Goal: Task Accomplishment & Management: Complete application form

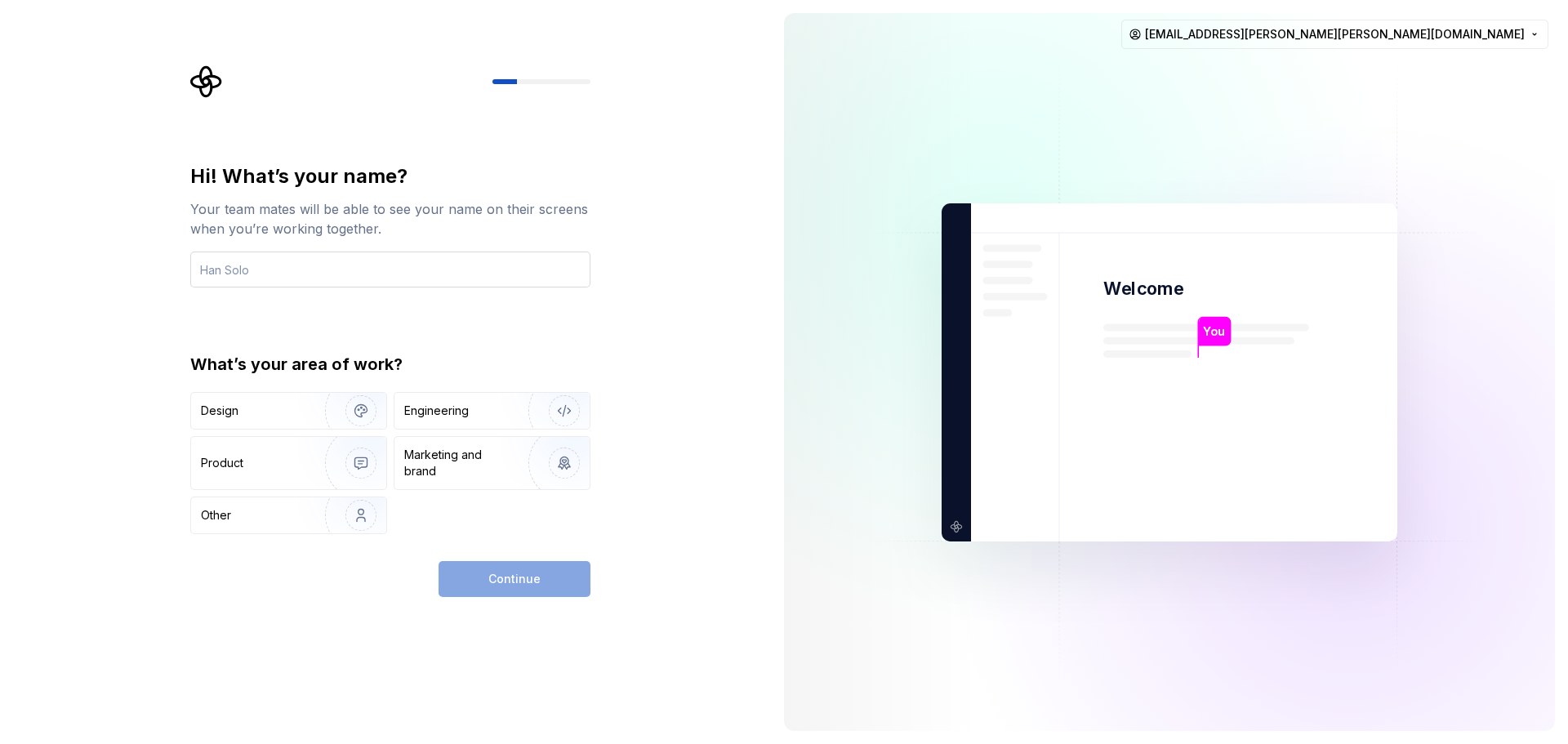
click at [356, 264] on input "text" at bounding box center [390, 270] width 400 height 36
type input "[PERSON_NAME]"
click at [343, 503] on img "button" at bounding box center [350, 515] width 104 height 109
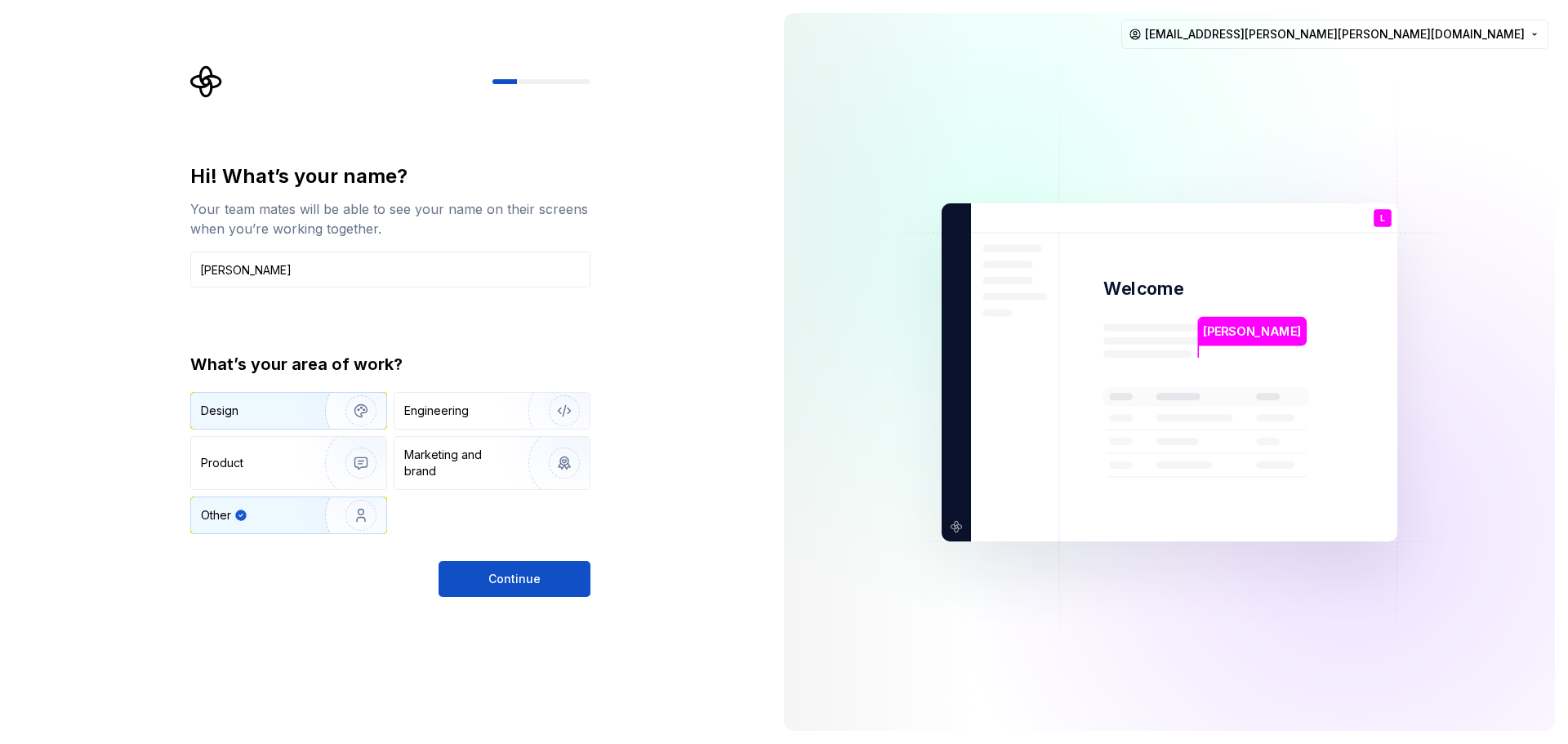
click at [351, 404] on img "button" at bounding box center [350, 410] width 104 height 109
click at [351, 503] on img "button" at bounding box center [350, 515] width 104 height 109
click at [511, 588] on button "Continue" at bounding box center [515, 578] width 152 height 36
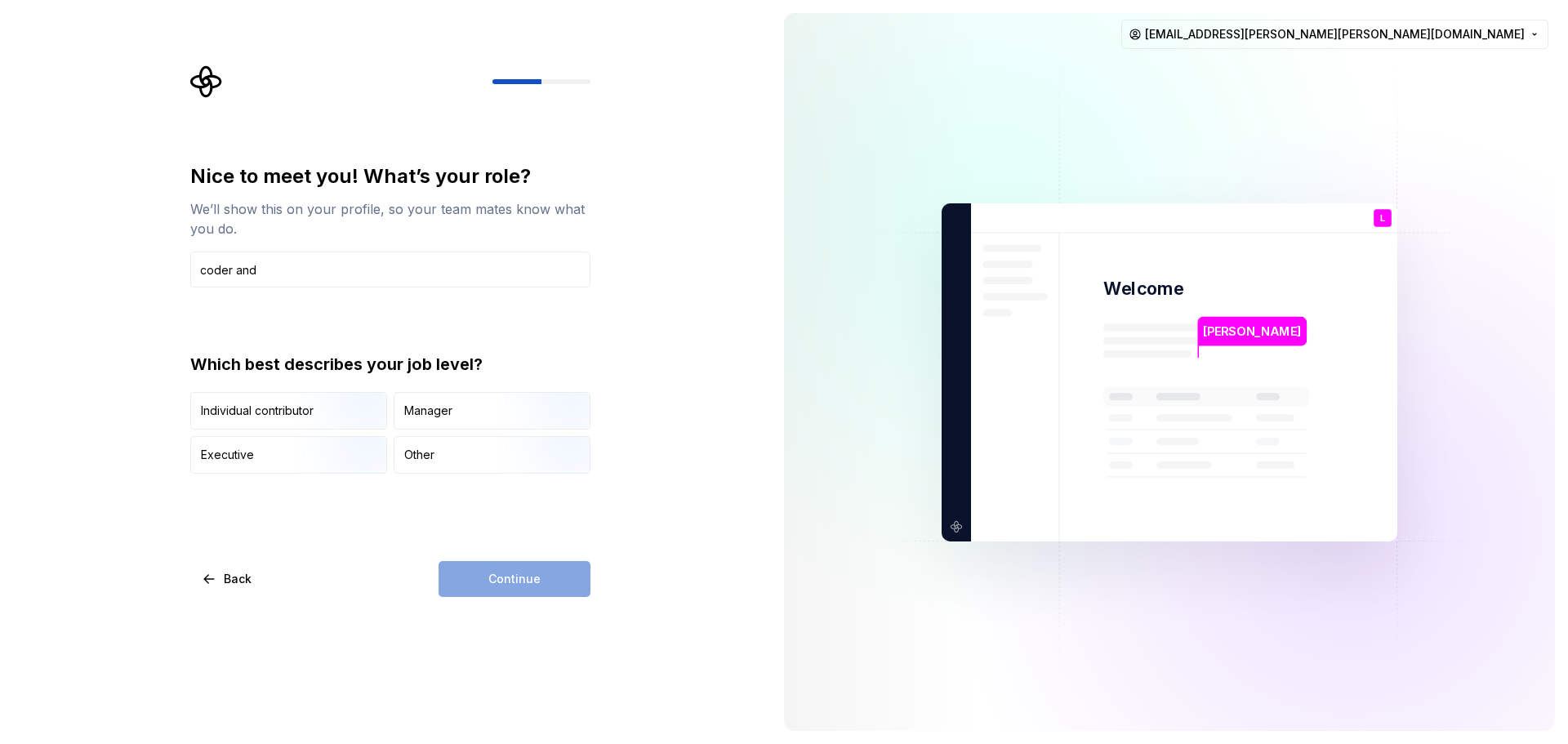
click at [236, 385] on div "Which best describes your job level? Individual contributor Manager Executive O…" at bounding box center [390, 413] width 400 height 121
click at [241, 396] on div "Individual contributor" at bounding box center [289, 410] width 195 height 36
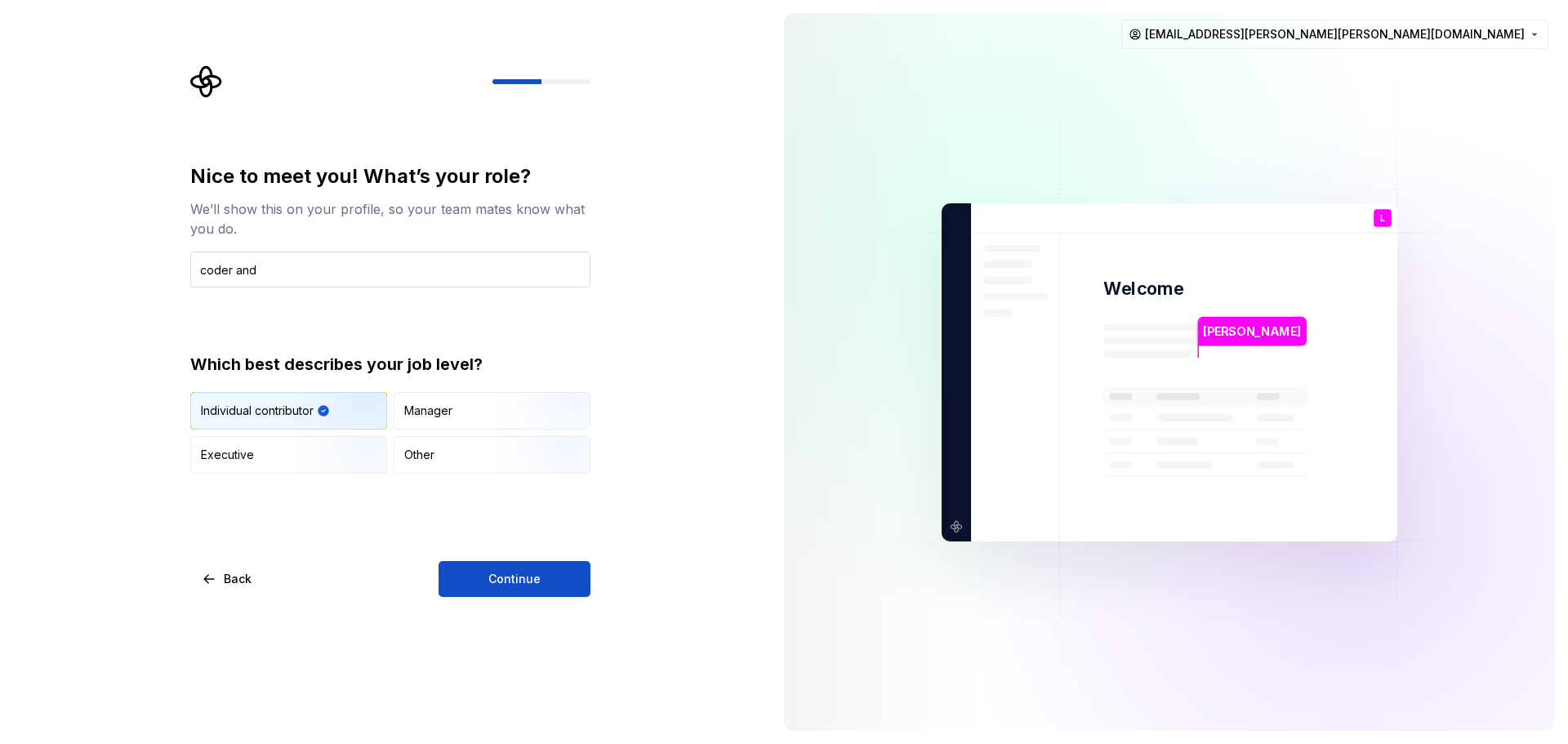
drag, startPoint x: 277, startPoint y: 286, endPoint x: 285, endPoint y: 278, distance: 11.3
click at [282, 281] on input "coder and" at bounding box center [390, 270] width 400 height 36
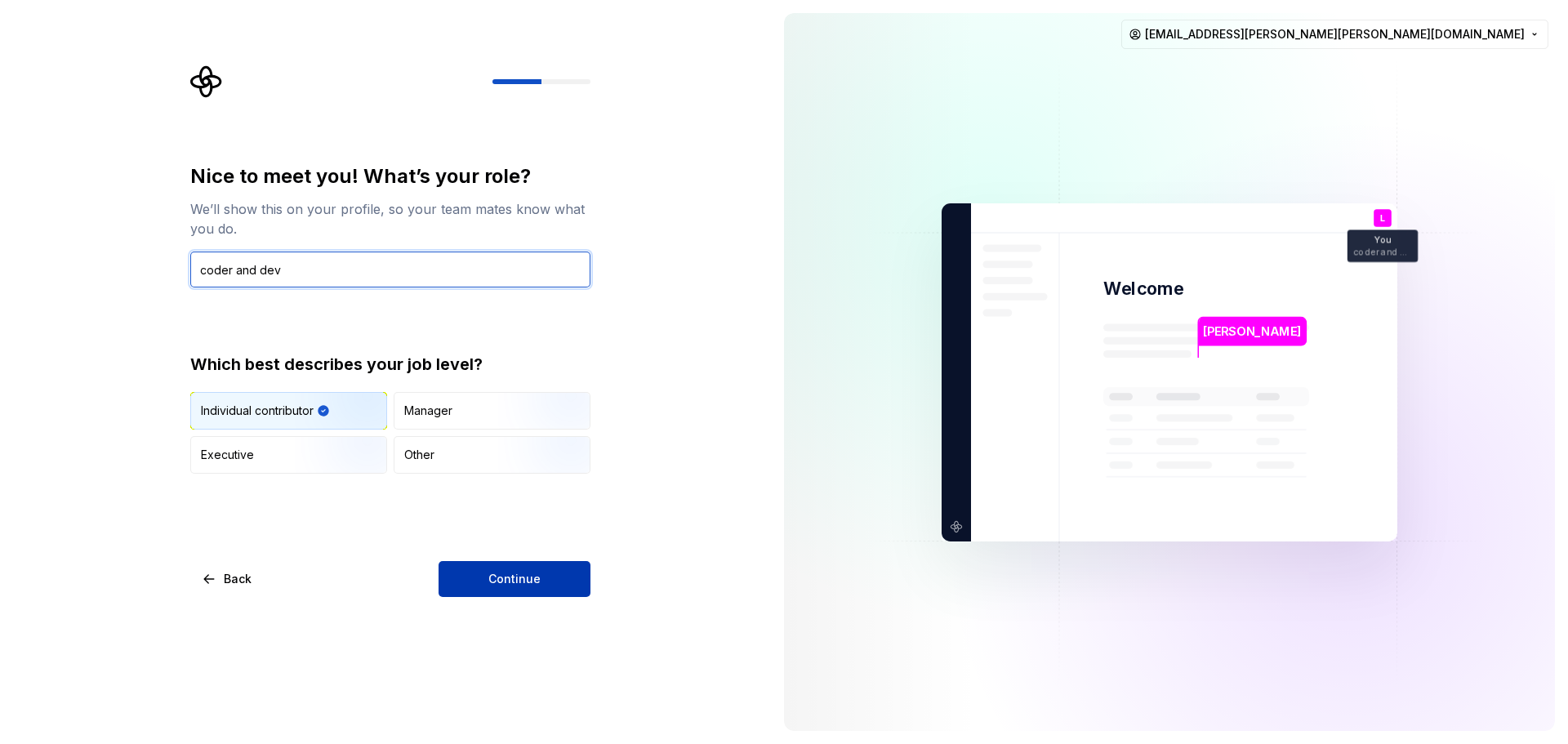
type input "coder and dev"
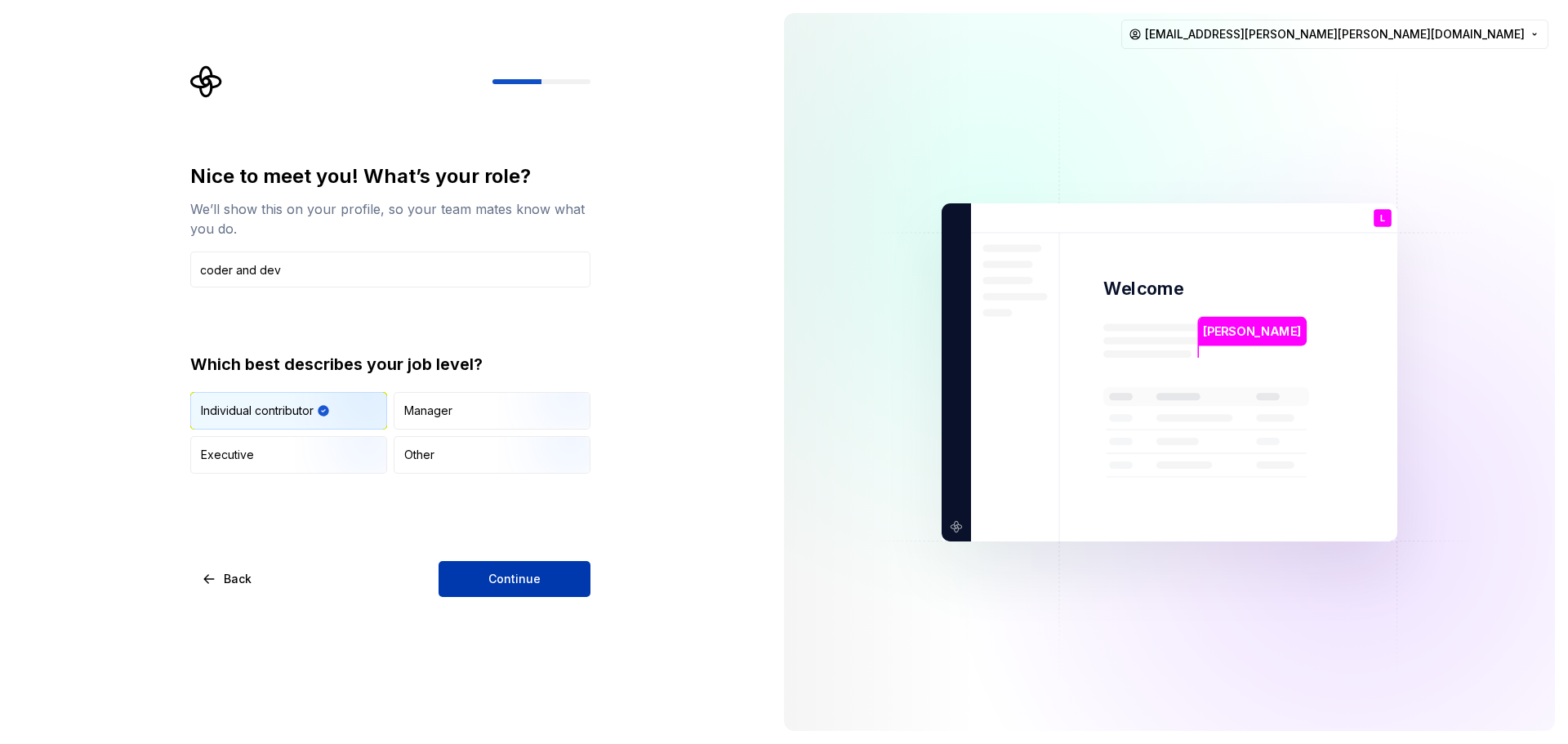
click at [490, 573] on span "Continue" at bounding box center [514, 578] width 52 height 16
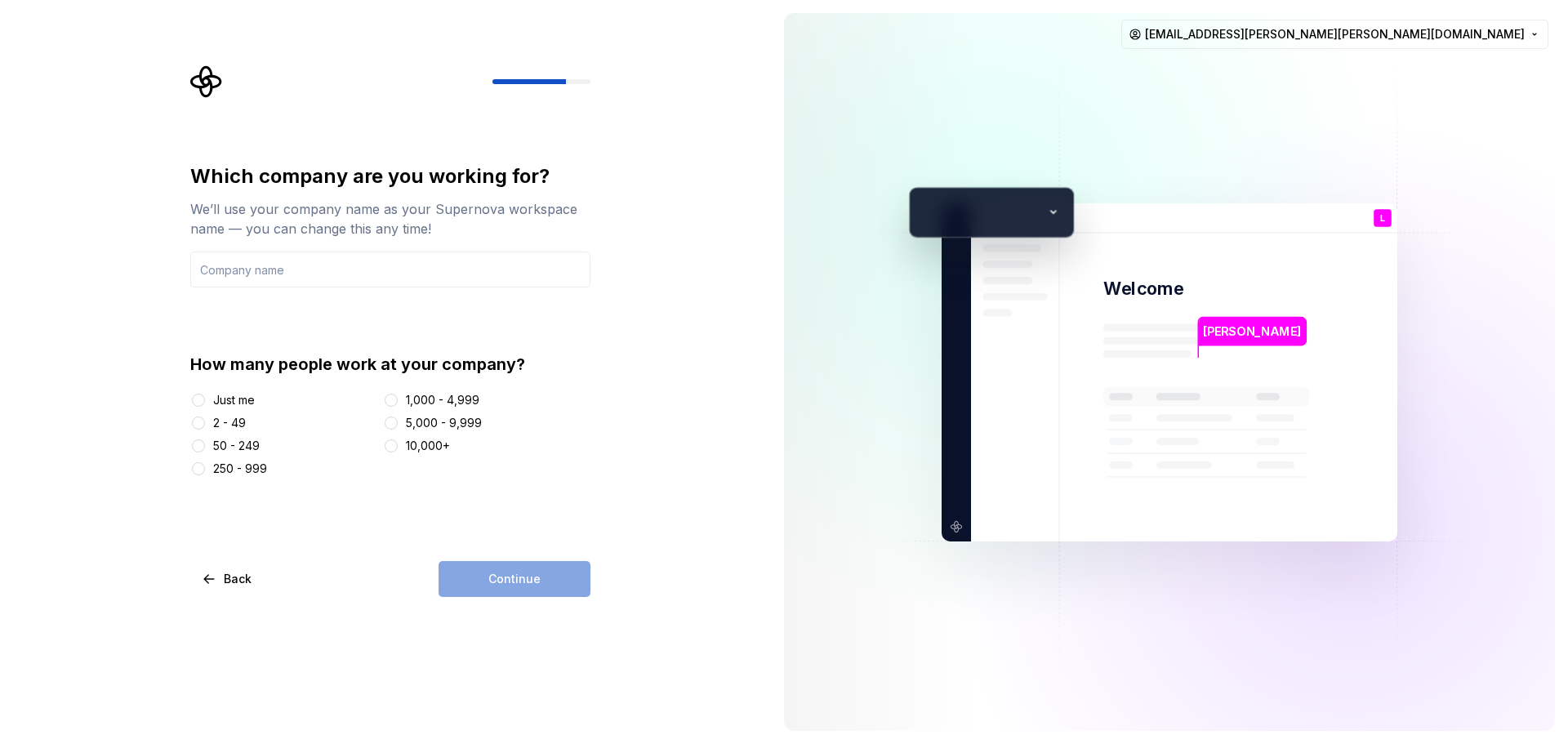
click at [213, 397] on div "Just me" at bounding box center [283, 399] width 186 height 16
click at [198, 395] on button "Just me" at bounding box center [198, 399] width 13 height 13
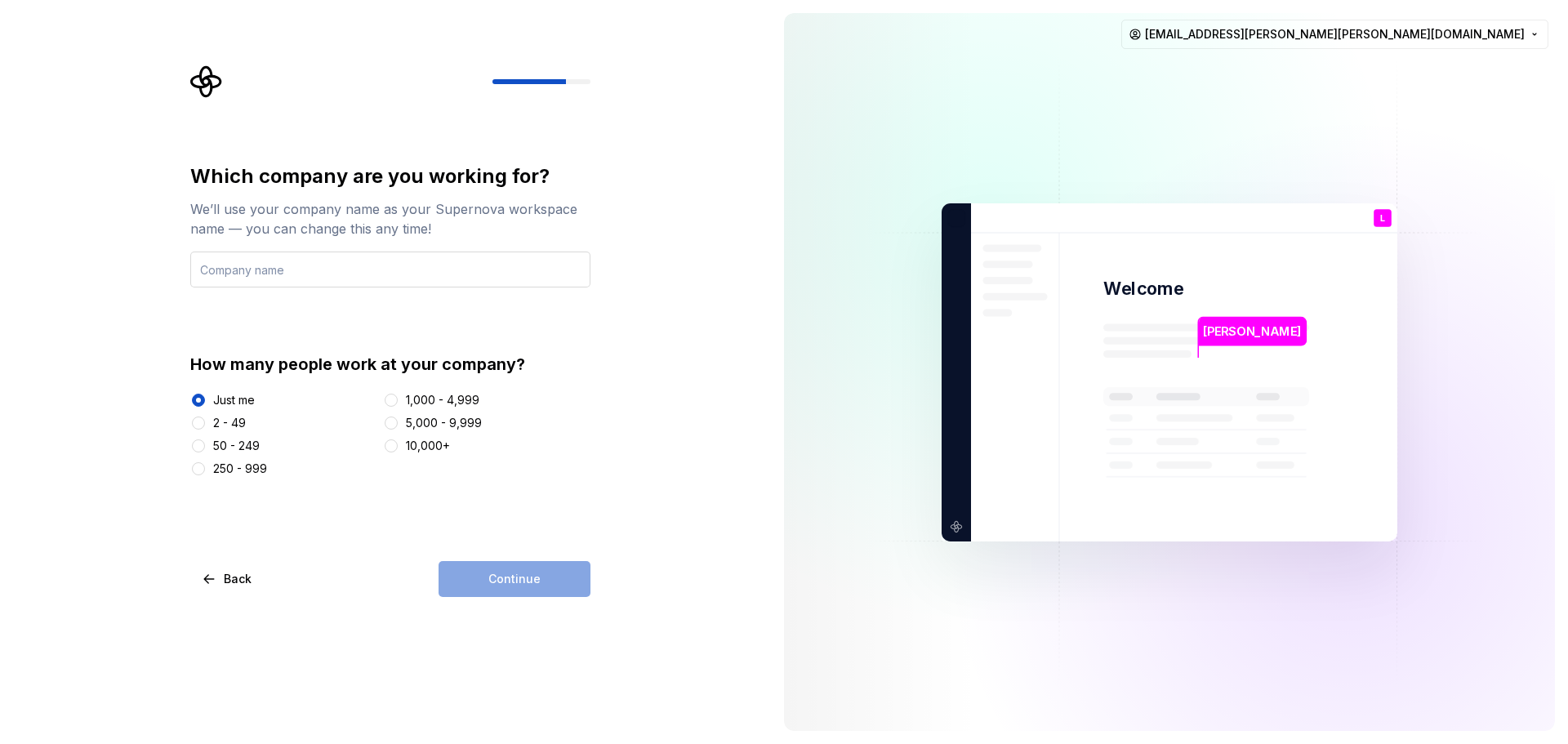
click at [319, 276] on input "text" at bounding box center [390, 270] width 400 height 36
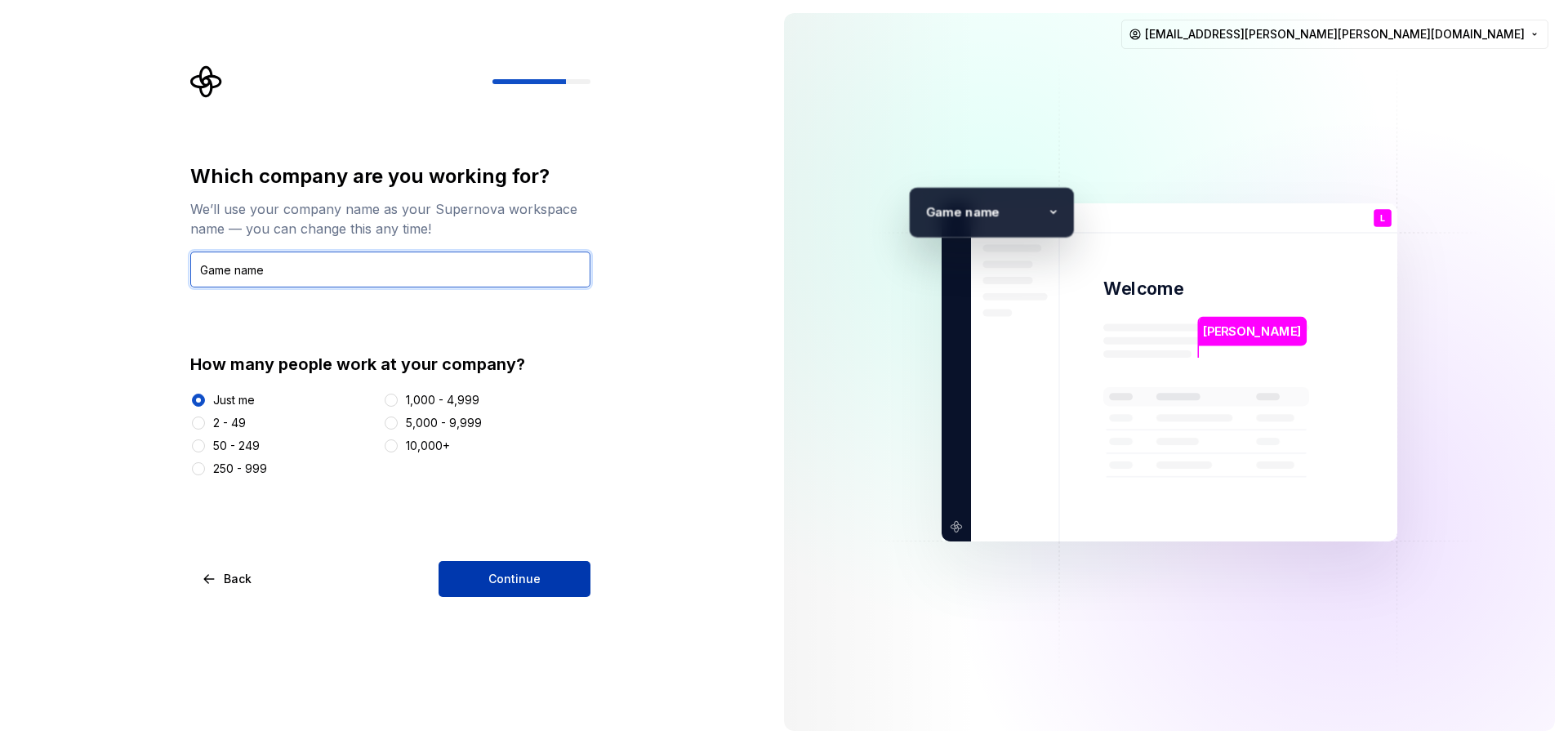
type input "Game name"
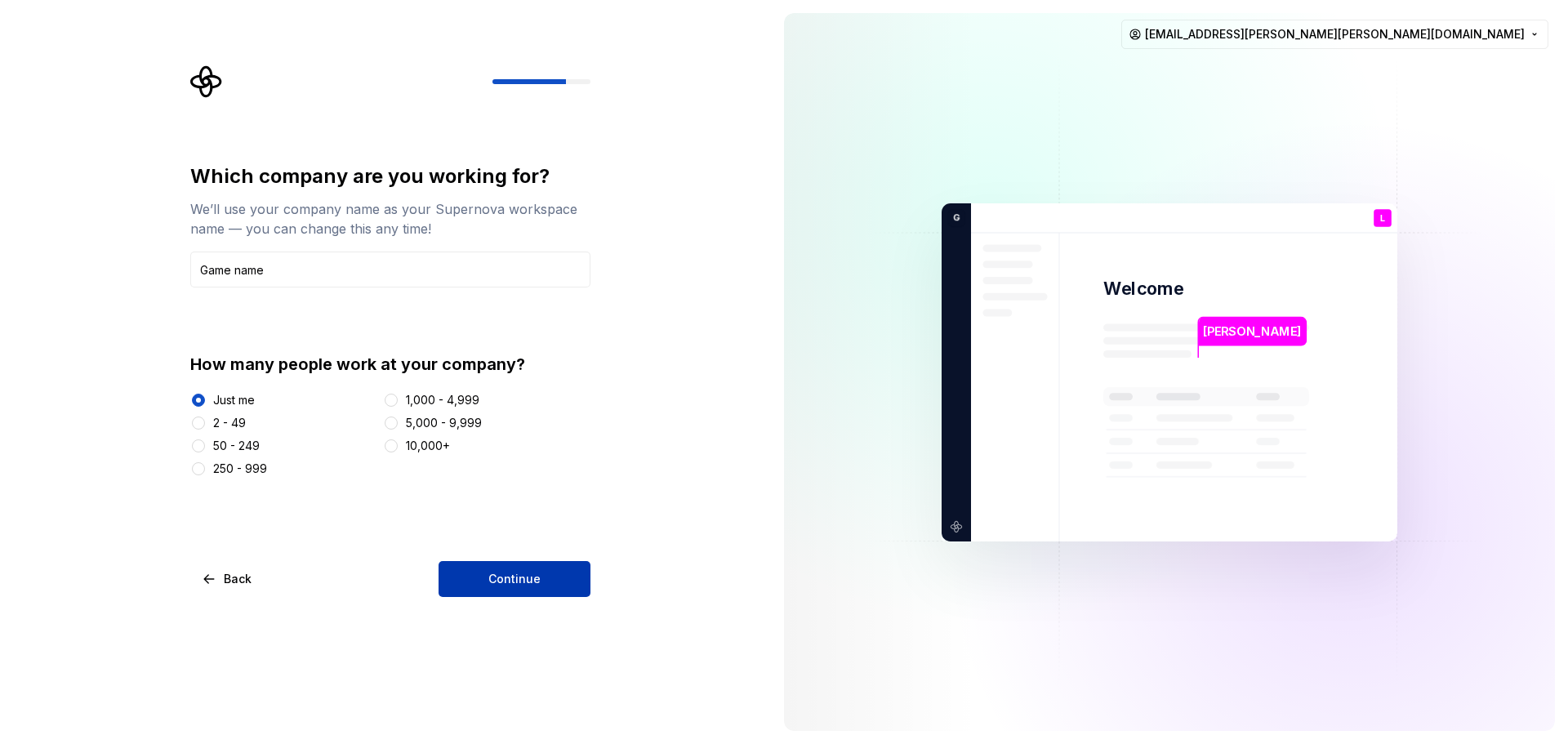
click at [474, 566] on button "Continue" at bounding box center [515, 578] width 152 height 36
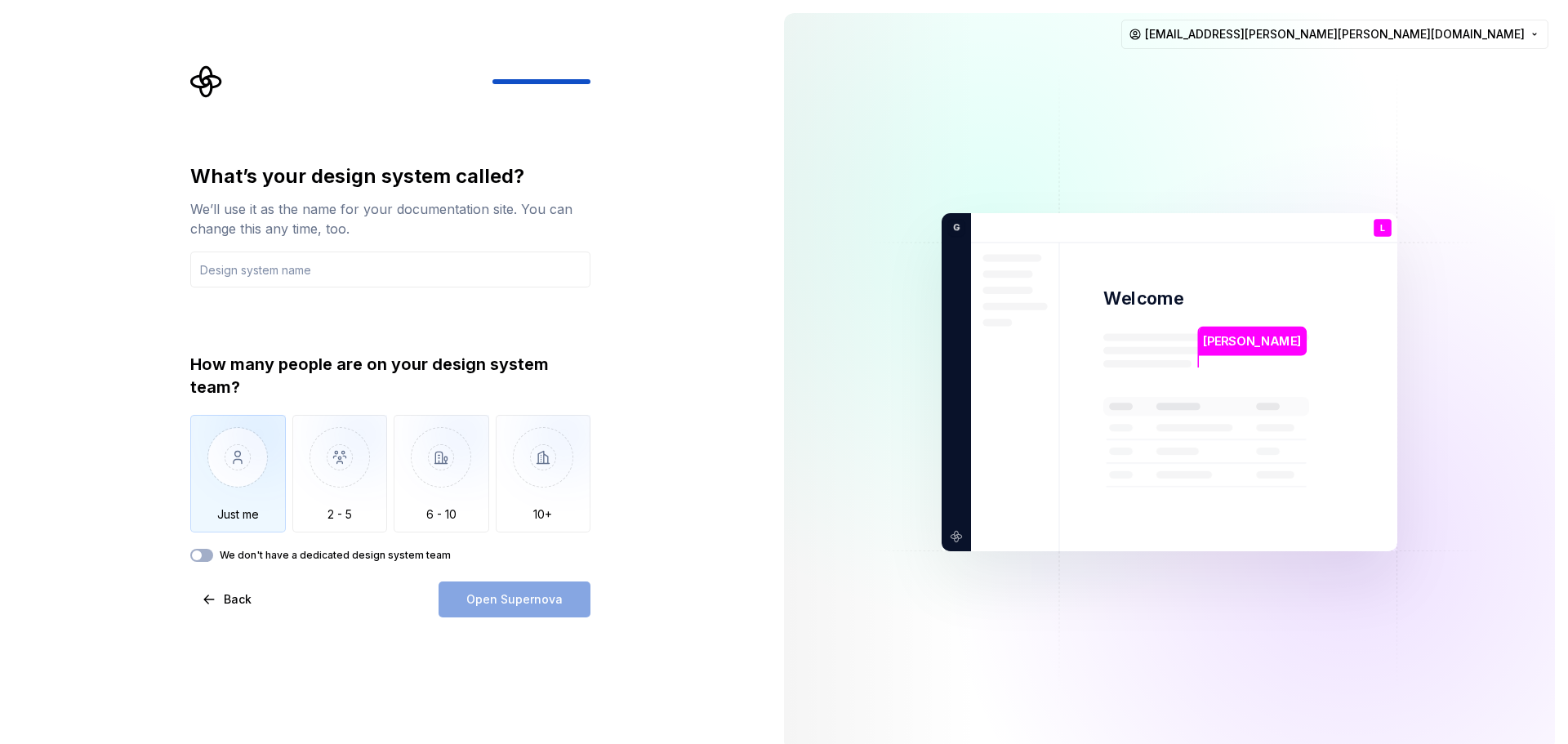
drag, startPoint x: 251, startPoint y: 450, endPoint x: 411, endPoint y: 521, distance: 175.0
click at [252, 450] on img "button" at bounding box center [238, 469] width 96 height 109
click at [480, 579] on div "What’s your design system called? We’ll use it as the name for your documentati…" at bounding box center [390, 390] width 400 height 454
click at [294, 289] on div "What’s your design system called? We’ll use it as the name for your documentati…" at bounding box center [390, 362] width 400 height 398
click at [311, 268] on input "text" at bounding box center [390, 270] width 400 height 36
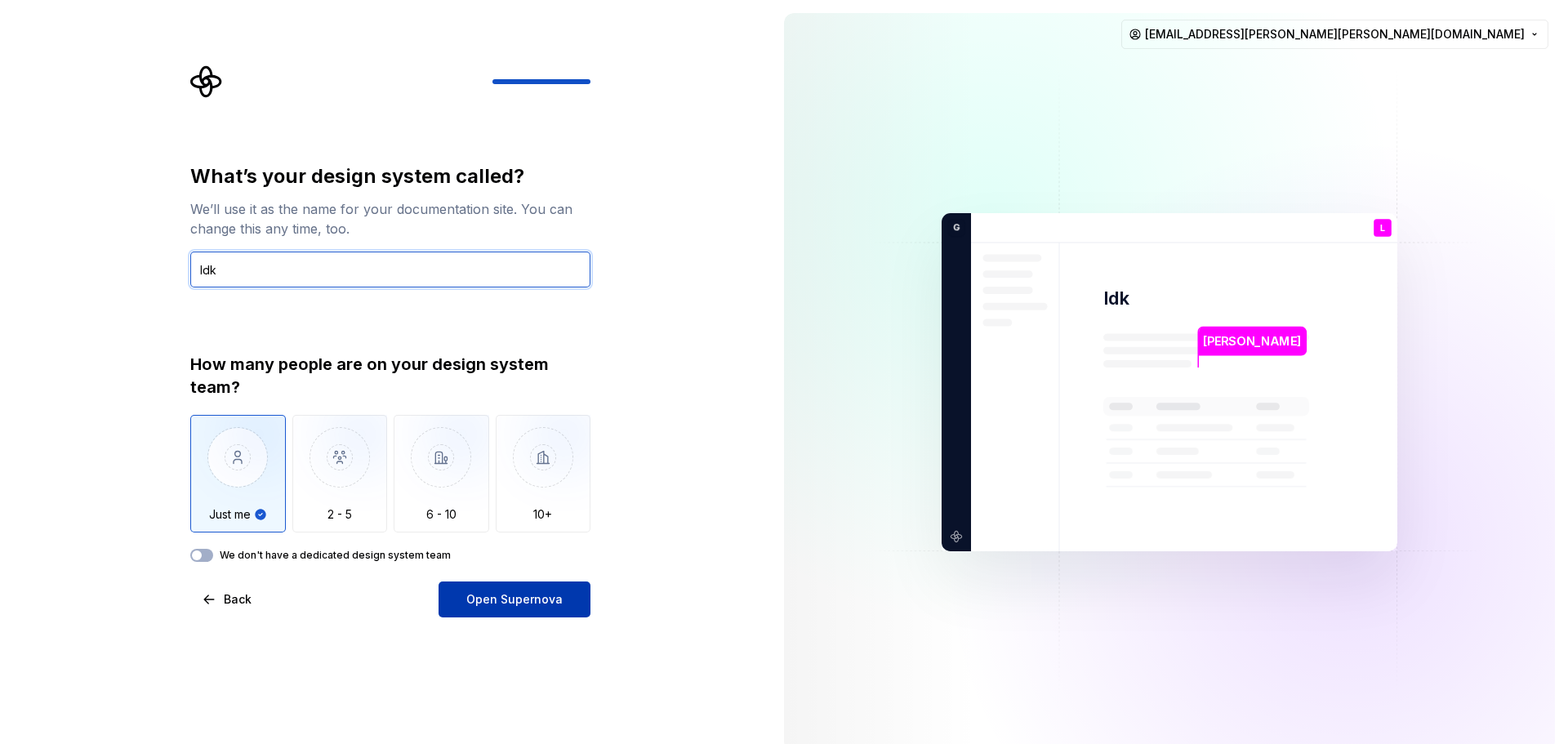
type input "Idk"
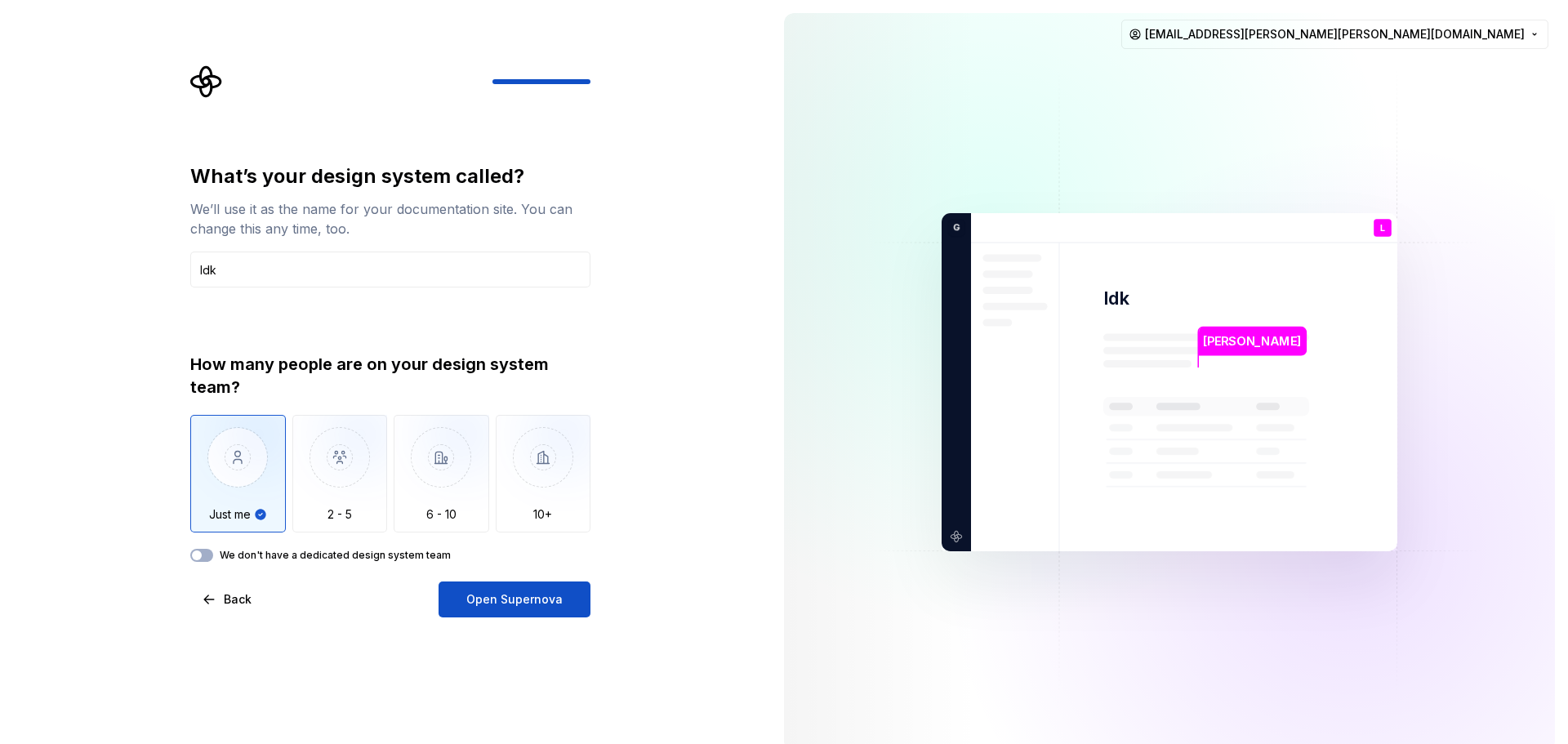
click at [547, 599] on span "Open Supernova" at bounding box center [514, 599] width 96 height 16
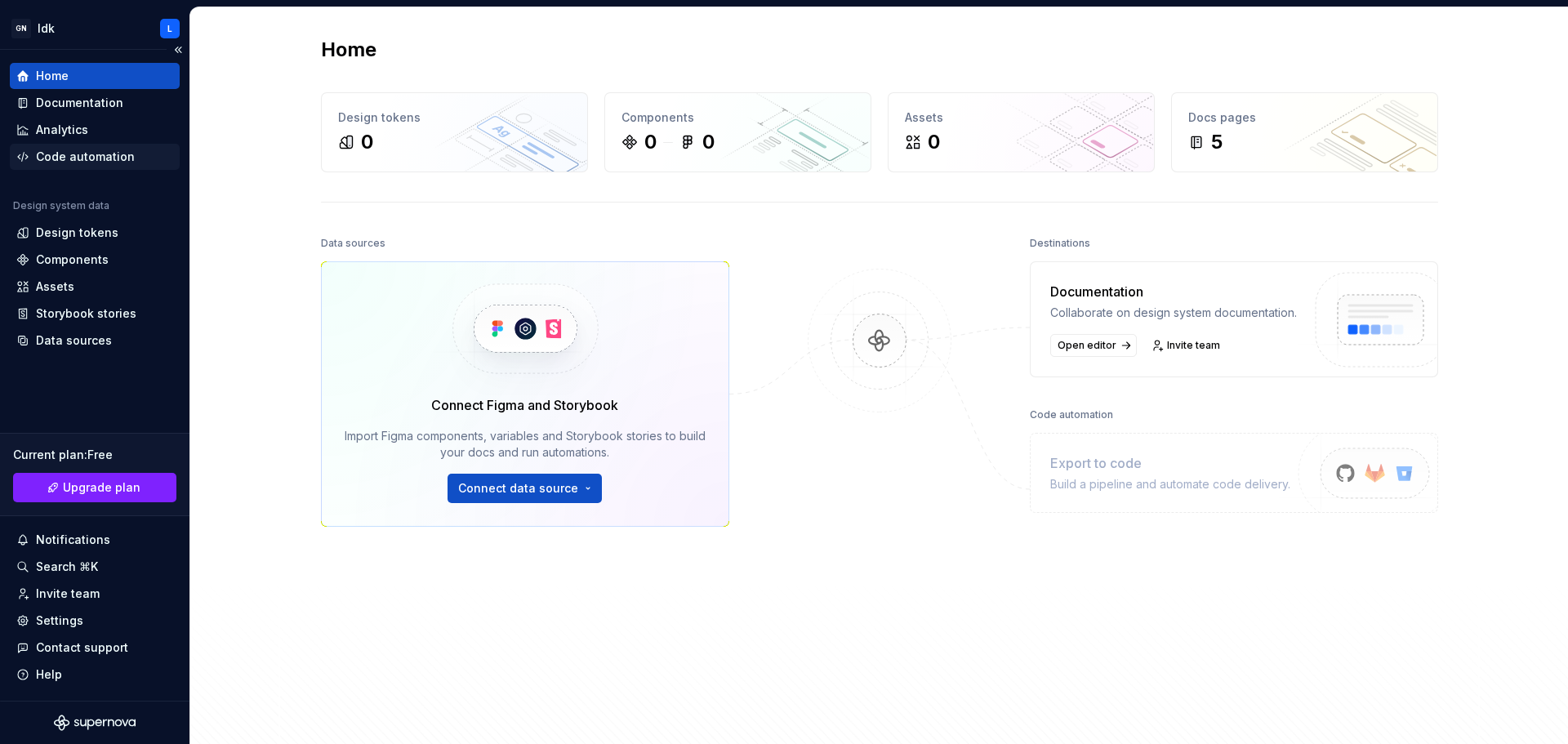
click at [55, 152] on div "Code automation" at bounding box center [85, 156] width 99 height 16
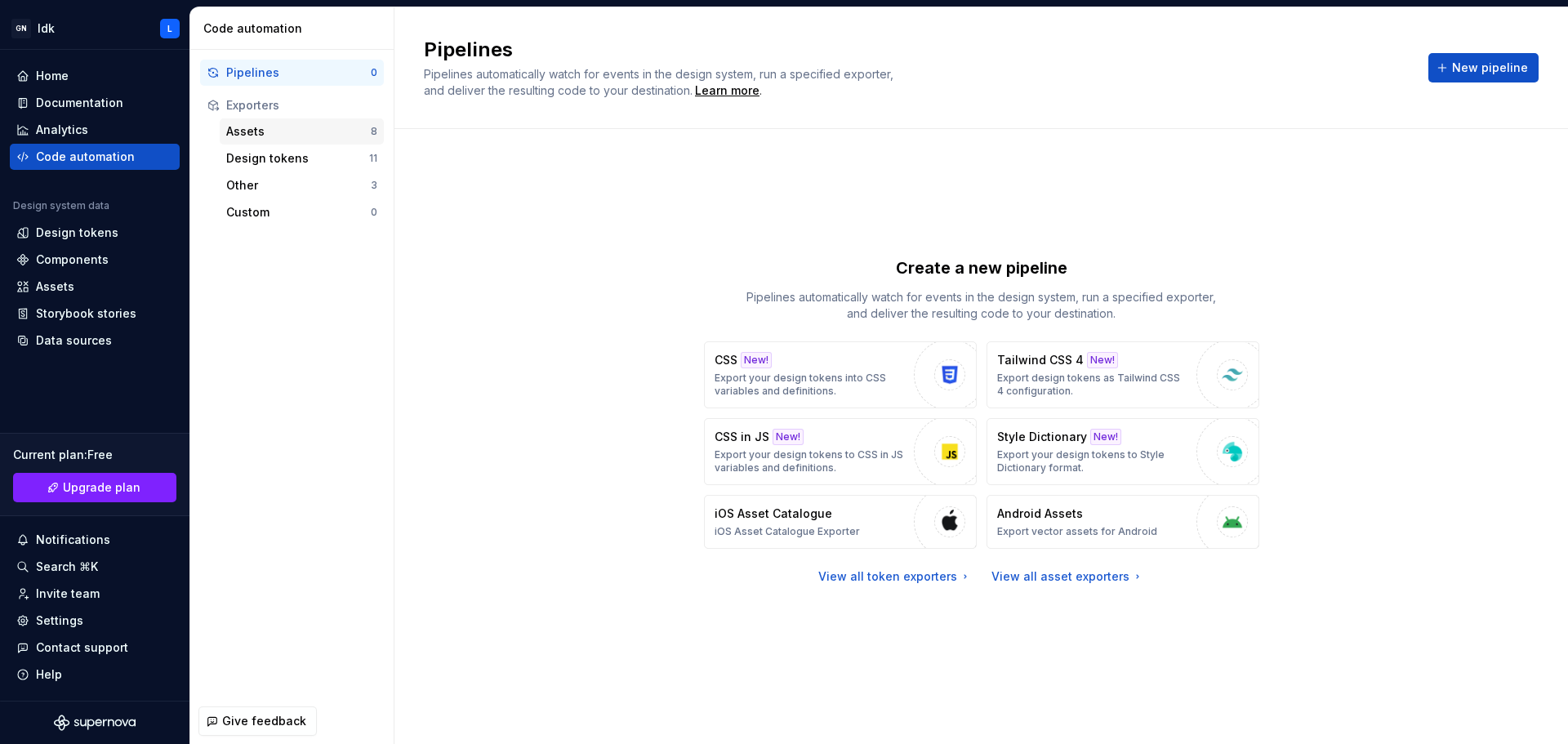
click at [271, 124] on div "Assets" at bounding box center [298, 131] width 144 height 16
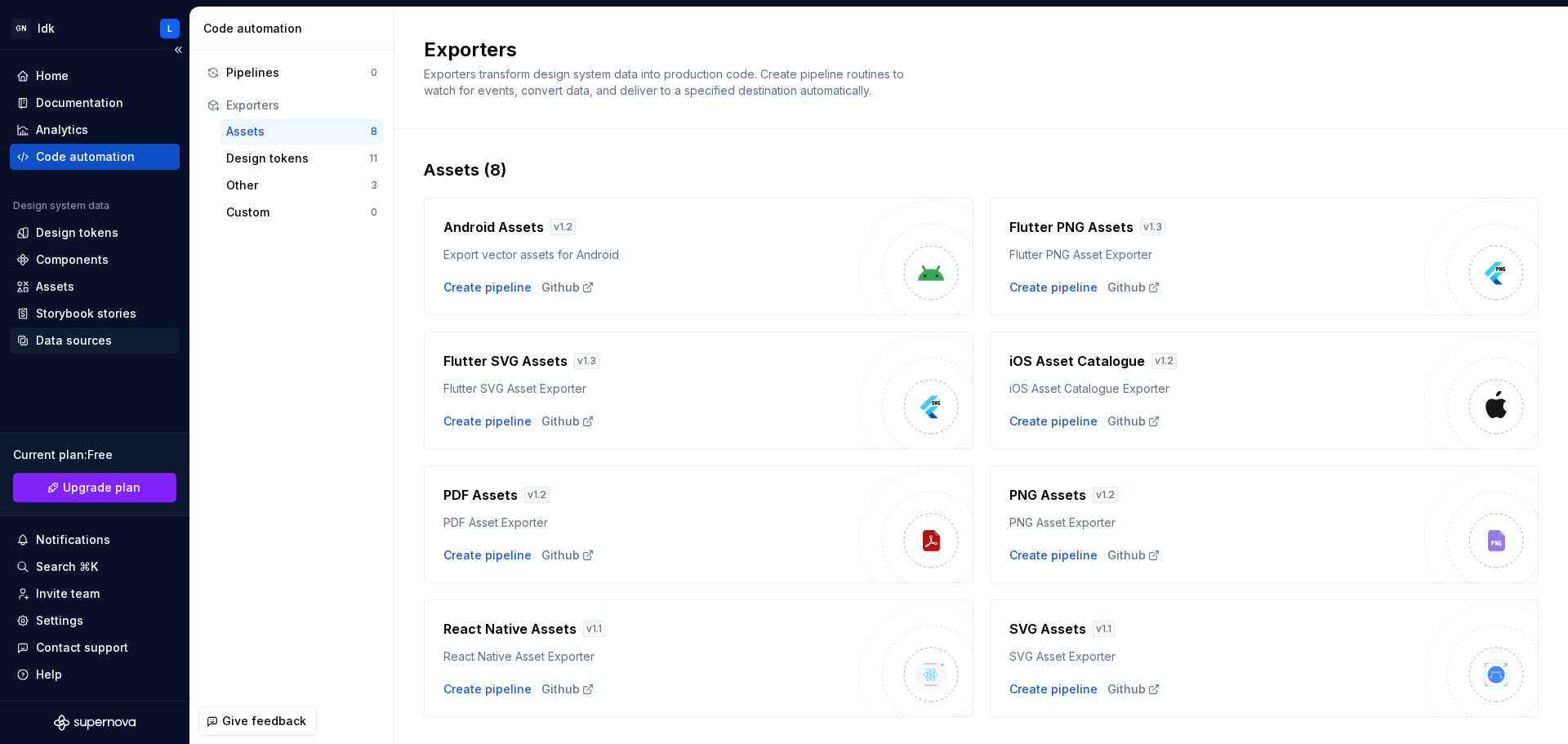
click at [44, 340] on div "Data sources" at bounding box center [73, 340] width 76 height 16
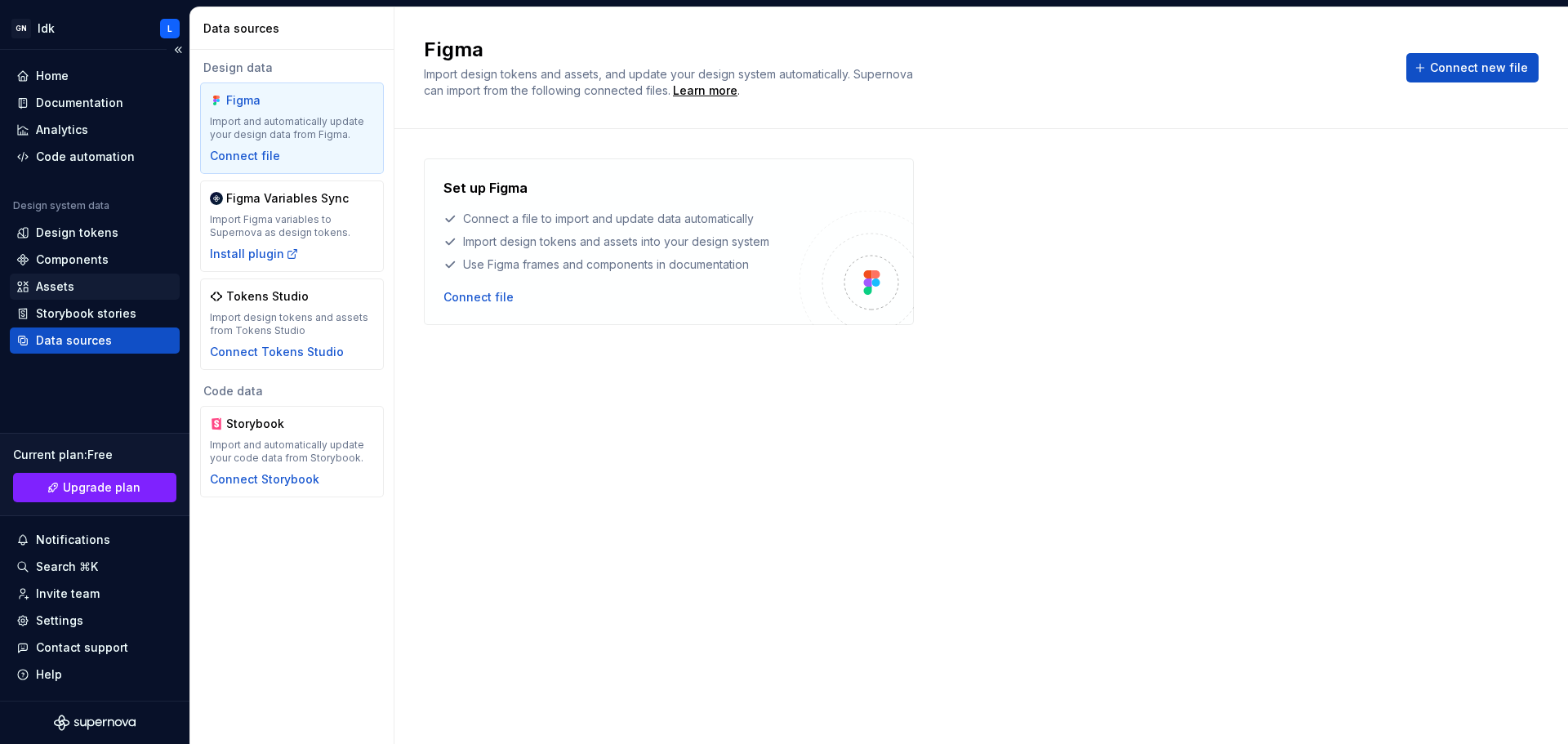
click at [39, 288] on div "Assets" at bounding box center [55, 286] width 38 height 16
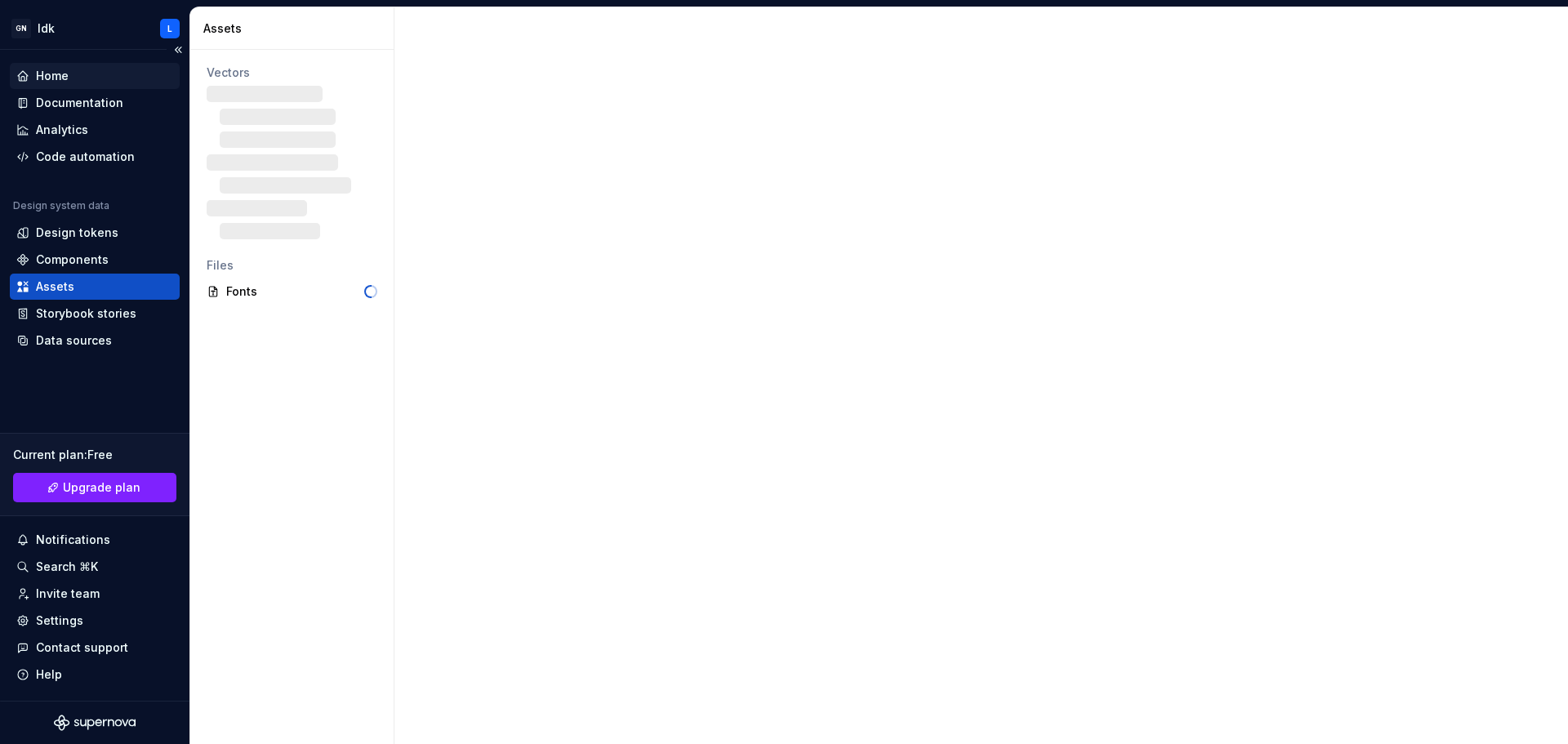
click at [75, 68] on div "Home" at bounding box center [95, 75] width 157 height 16
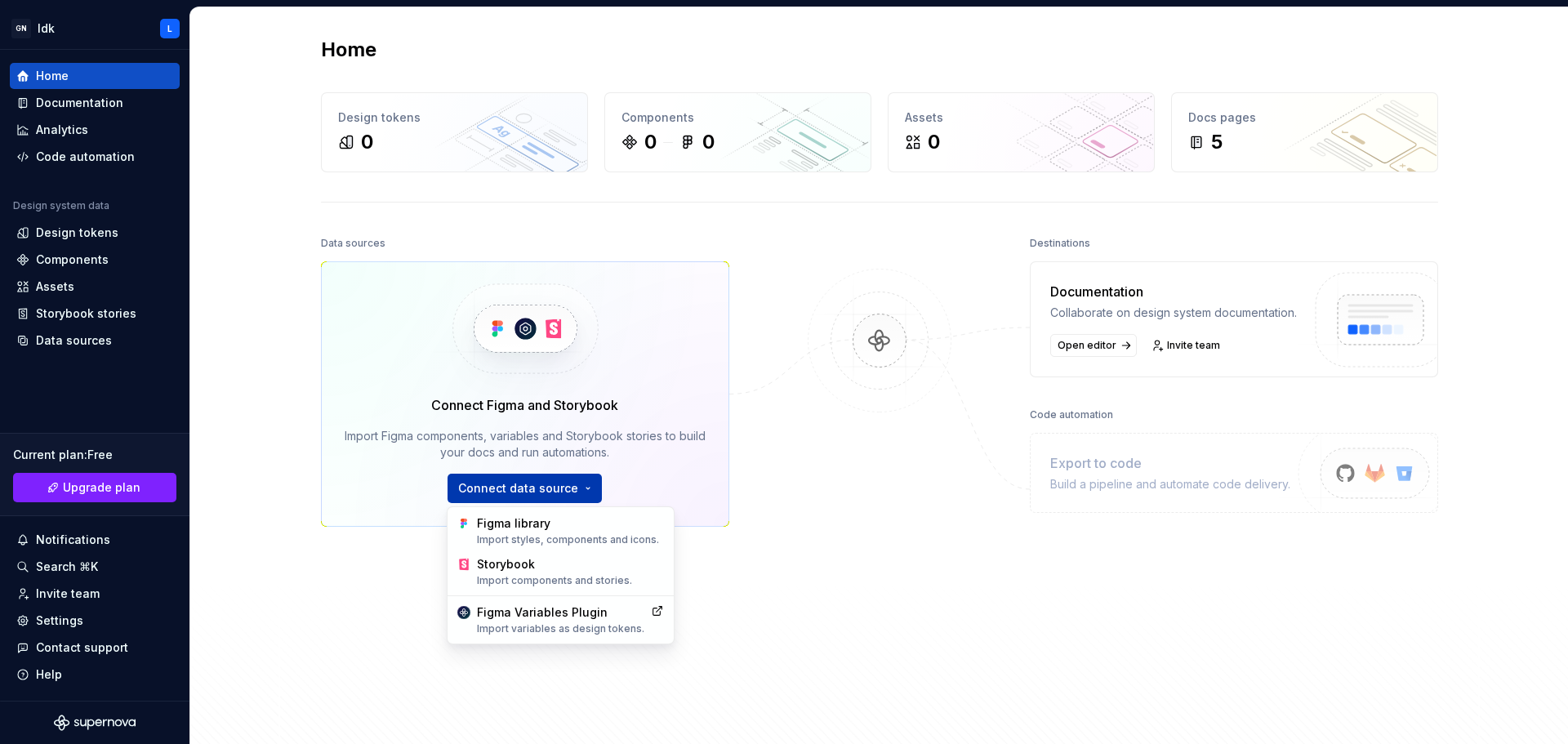
click at [545, 494] on html "GN Idk L Home Documentation Analytics Code automation Design system data Design…" at bounding box center [784, 372] width 1568 height 744
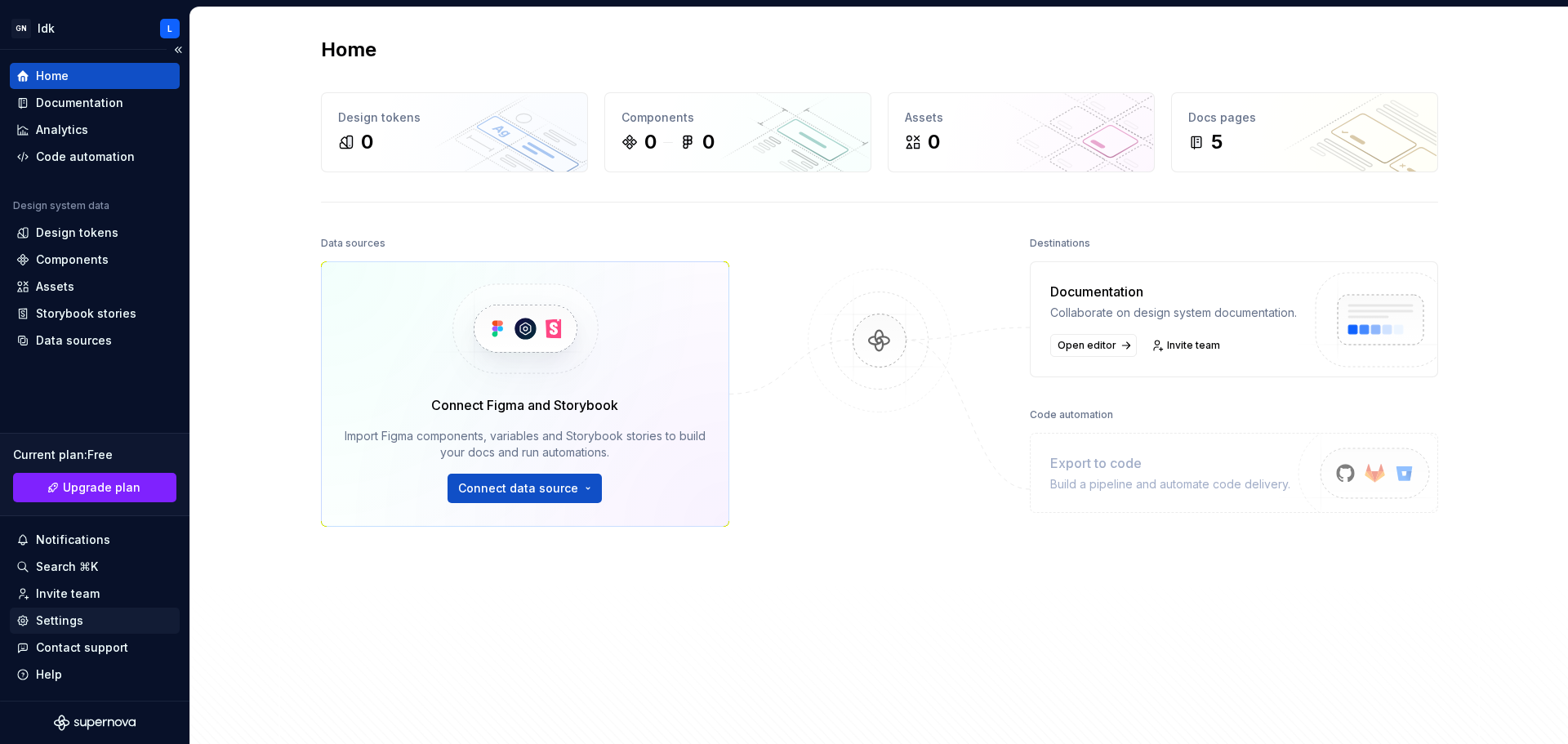
click at [85, 625] on html "GN Idk L Home Documentation Analytics Code automation Design system data Design…" at bounding box center [784, 372] width 1568 height 744
click at [44, 336] on div "Data sources" at bounding box center [73, 340] width 76 height 16
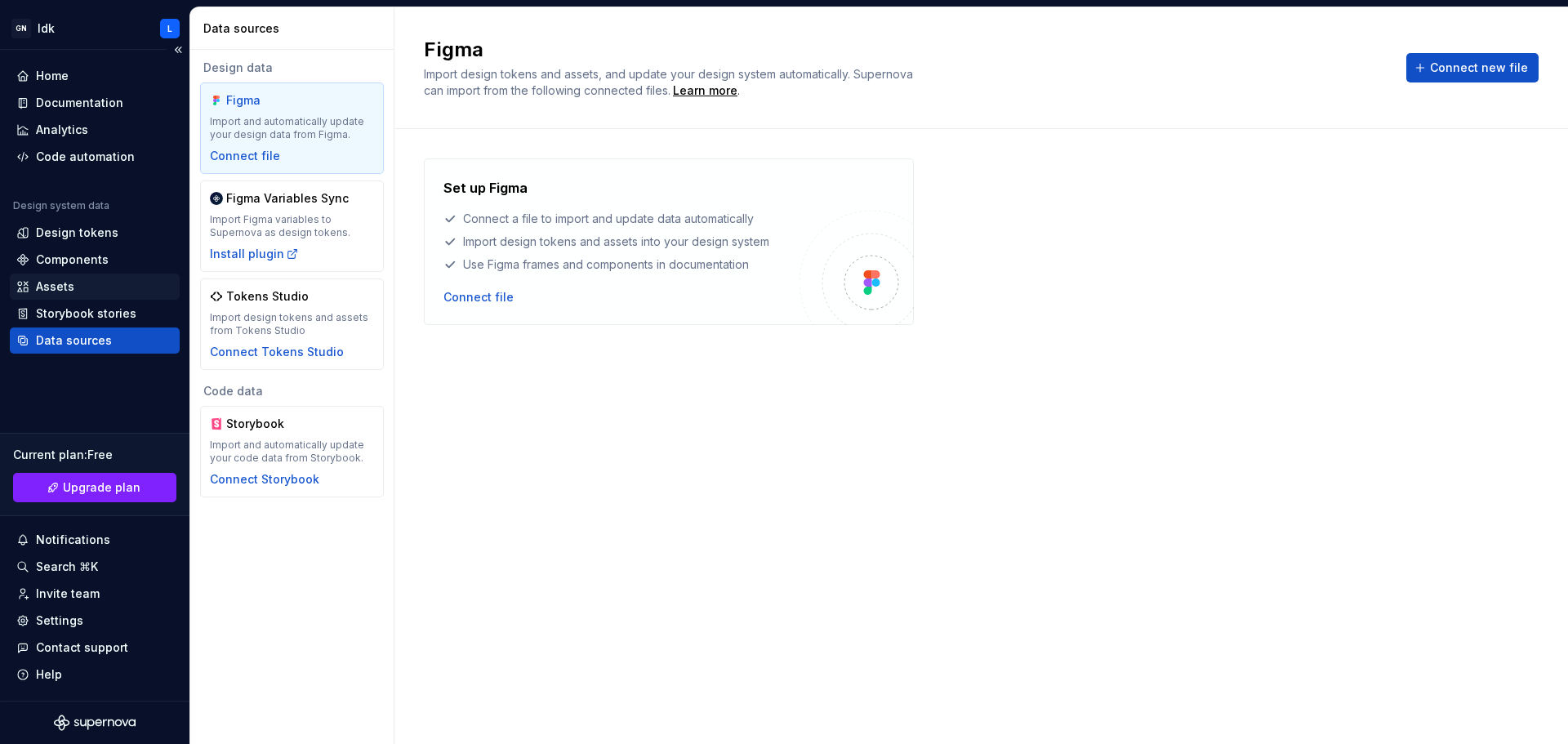
click at [44, 290] on div "Assets" at bounding box center [55, 286] width 38 height 16
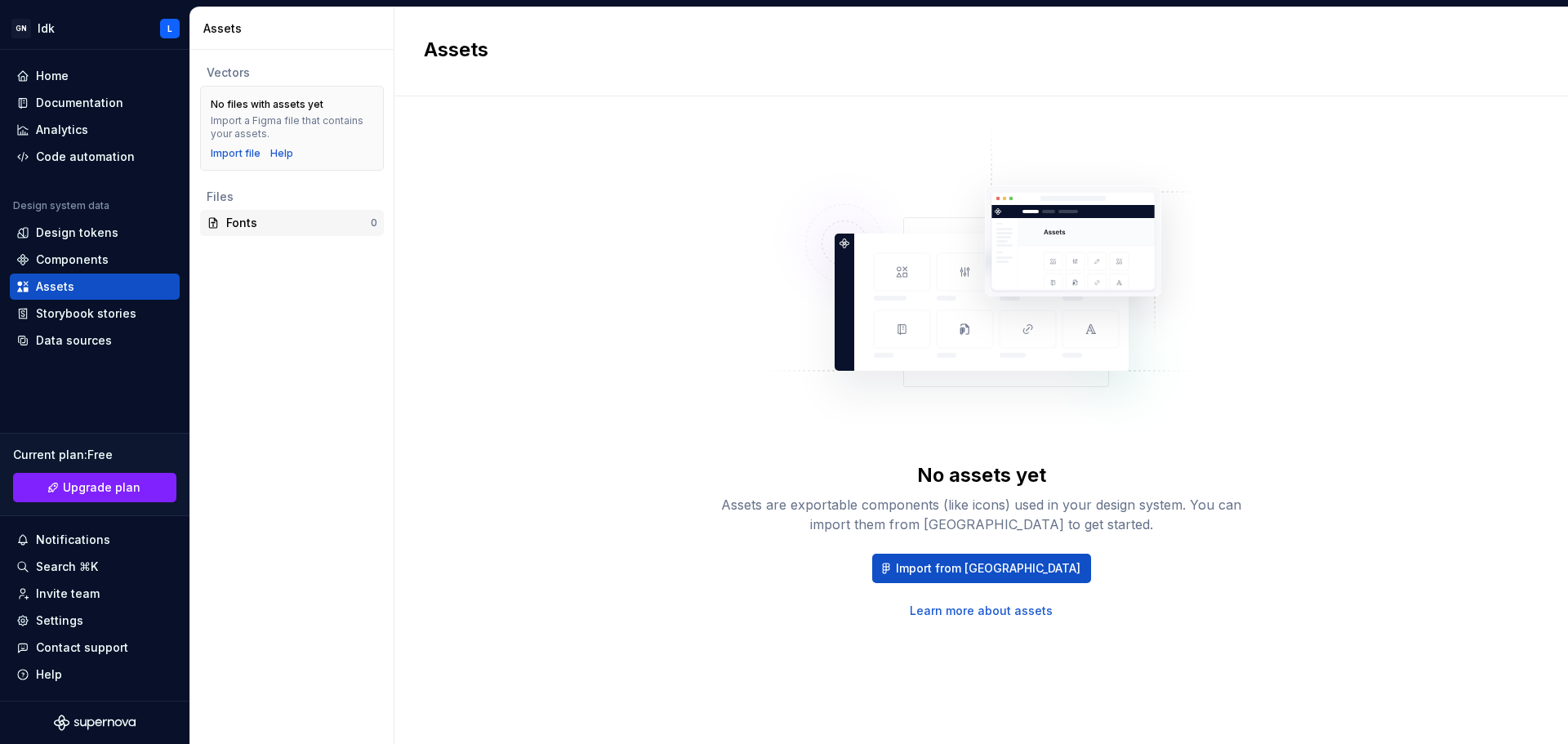
click at [253, 220] on div "Fonts" at bounding box center [298, 223] width 144 height 16
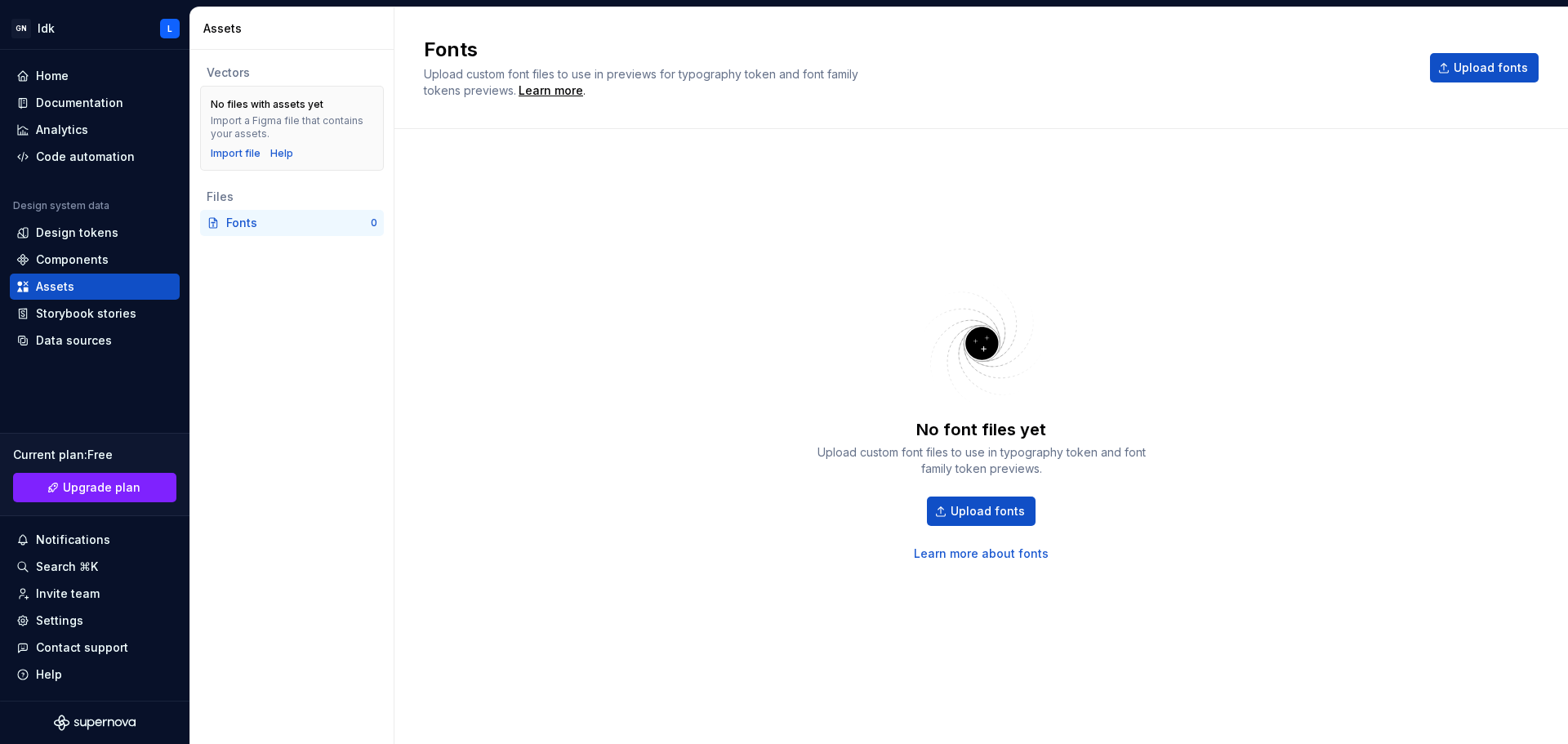
click at [782, 571] on div "No font files yet Upload custom font files to use in typography token and font …" at bounding box center [982, 420] width 1115 height 523
click at [782, 514] on span "Upload fonts" at bounding box center [988, 511] width 74 height 16
